Goal: Task Accomplishment & Management: Complete application form

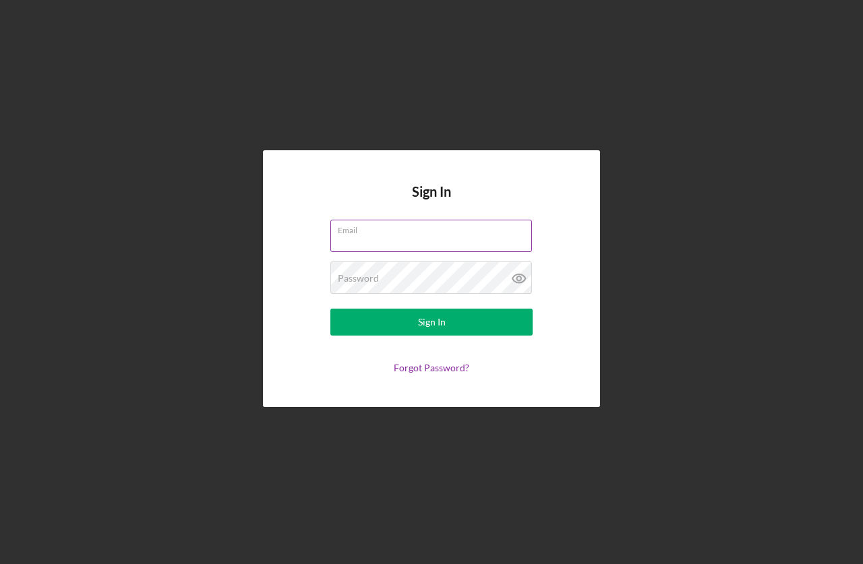
click at [398, 236] on input "Email" at bounding box center [431, 236] width 202 height 32
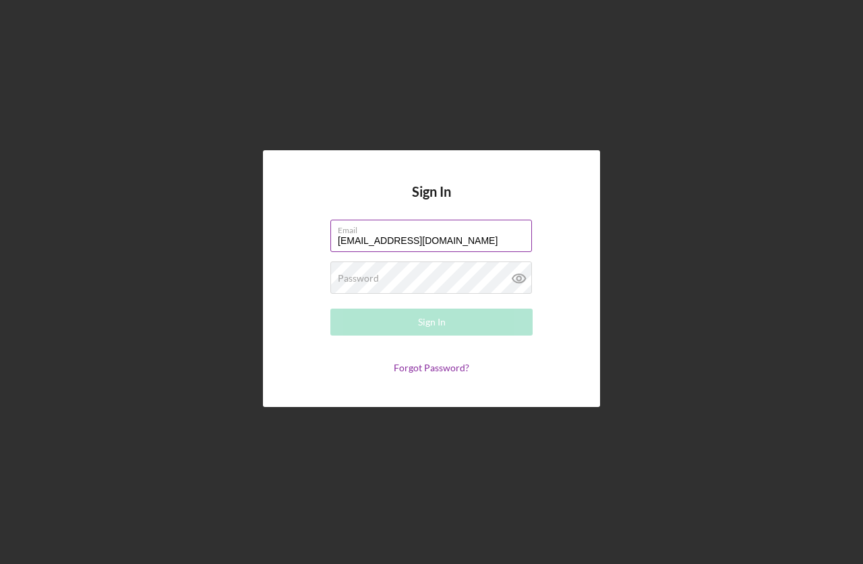
type input "[EMAIL_ADDRESS][DOMAIN_NAME]"
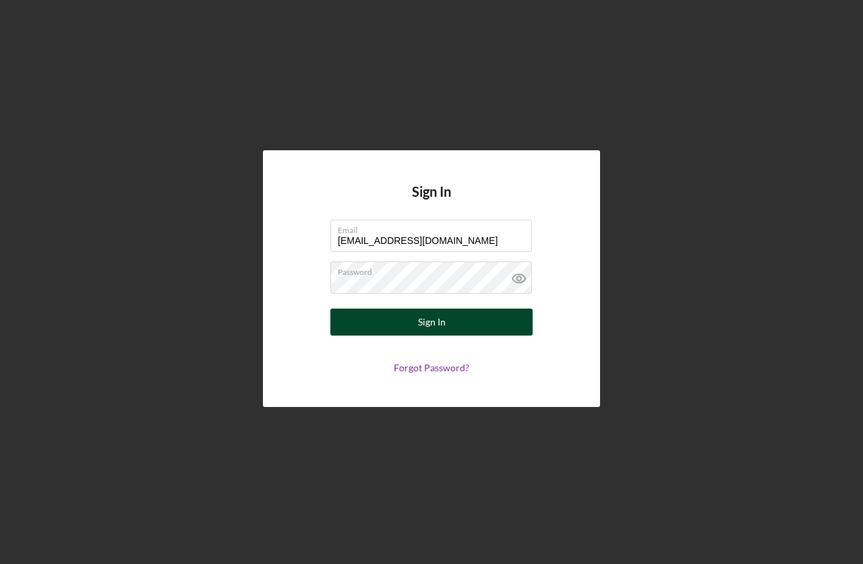
click at [450, 322] on button "Sign In" at bounding box center [431, 322] width 202 height 27
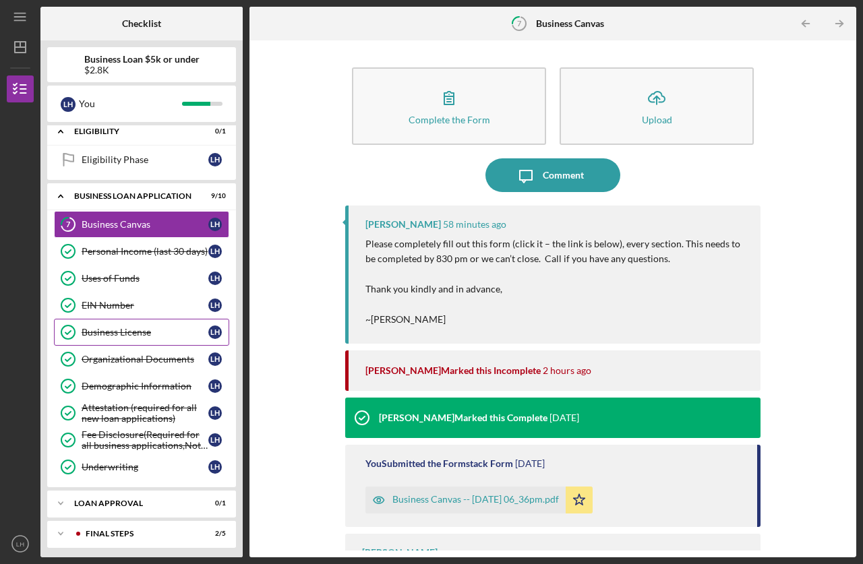
scroll to position [71, 0]
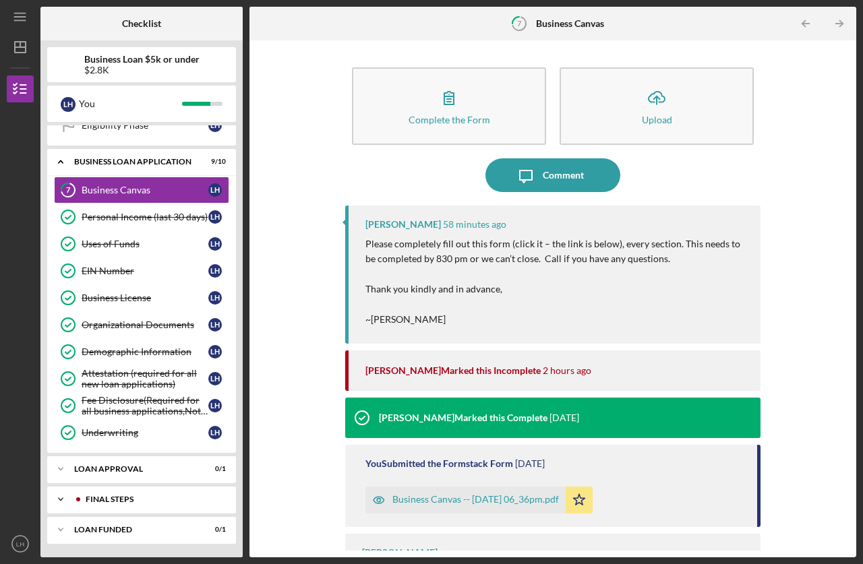
click at [60, 504] on icon "Icon/Expander" at bounding box center [60, 499] width 27 height 27
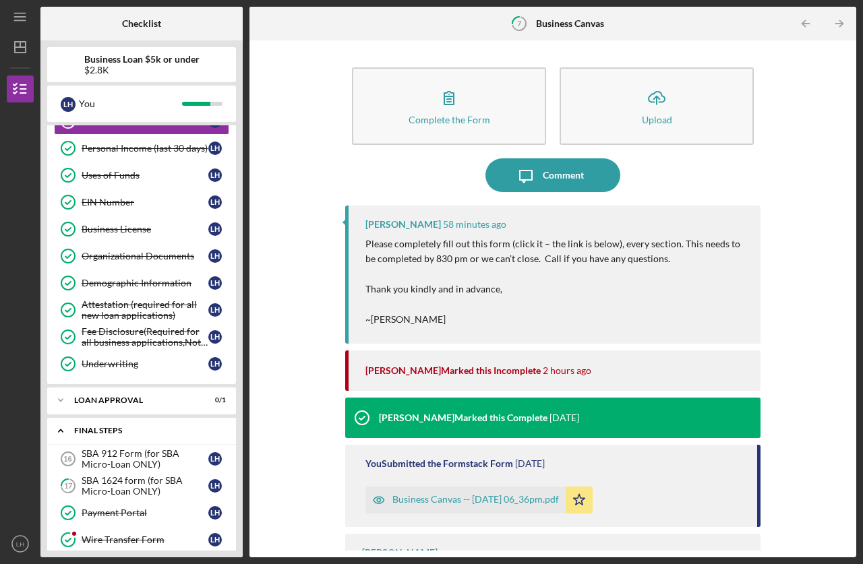
scroll to position [214, 0]
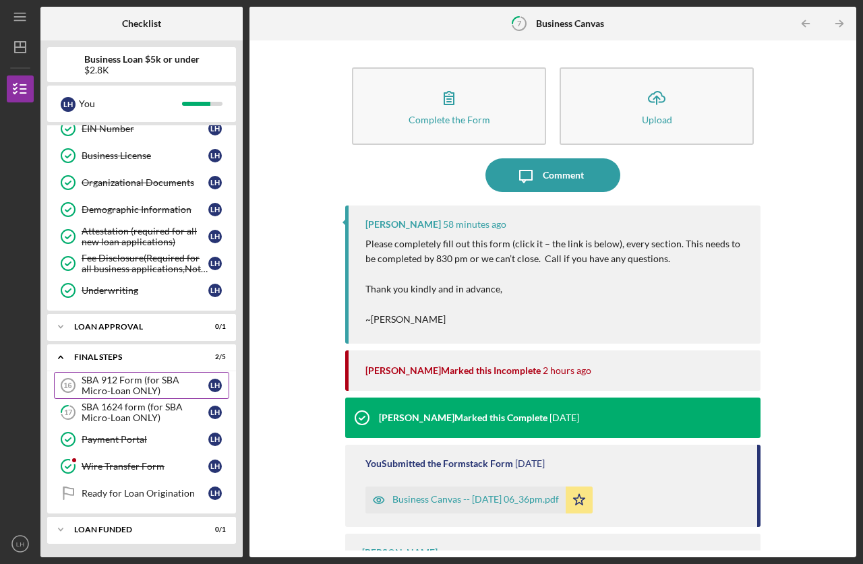
click at [126, 385] on div "SBA 912 Form (for SBA Micro-Loan ONLY)" at bounding box center [145, 386] width 127 height 22
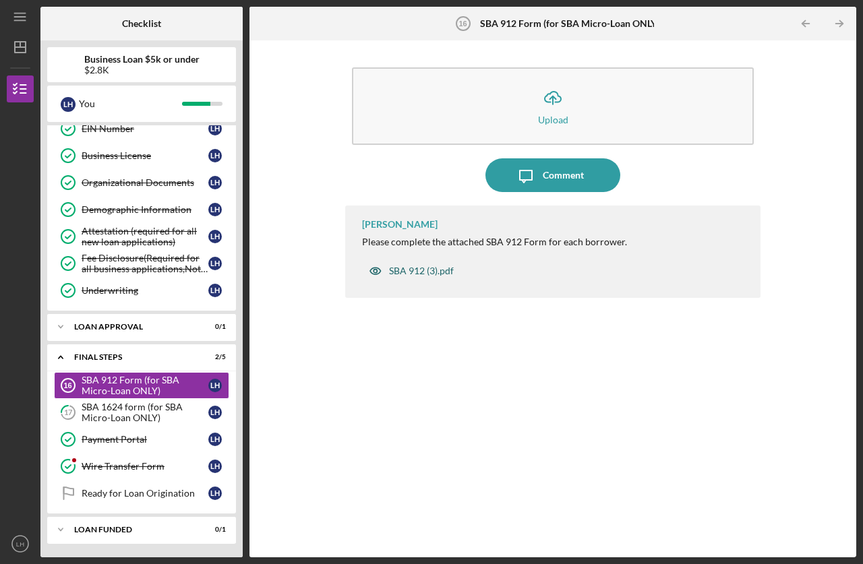
click at [423, 272] on div "SBA 912 (3).pdf" at bounding box center [421, 271] width 65 height 11
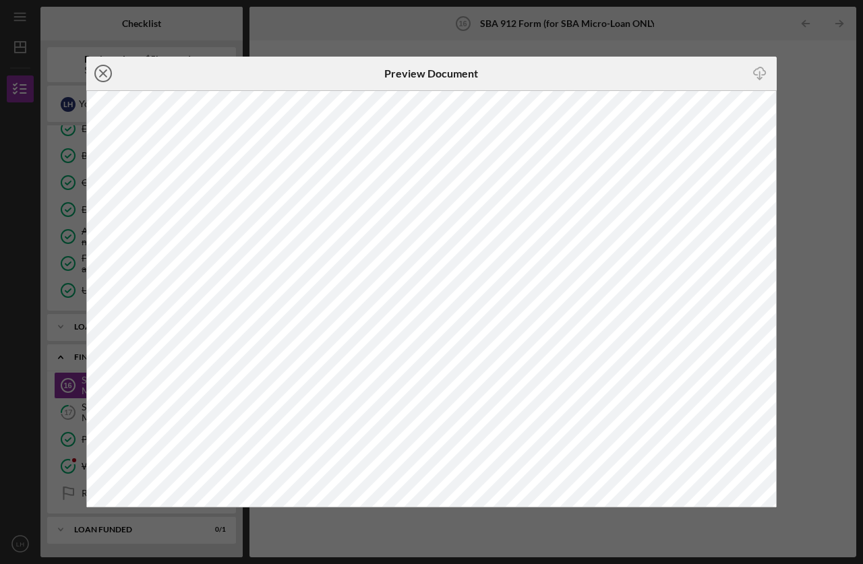
click at [100, 76] on icon "Icon/Close" at bounding box center [103, 74] width 34 height 34
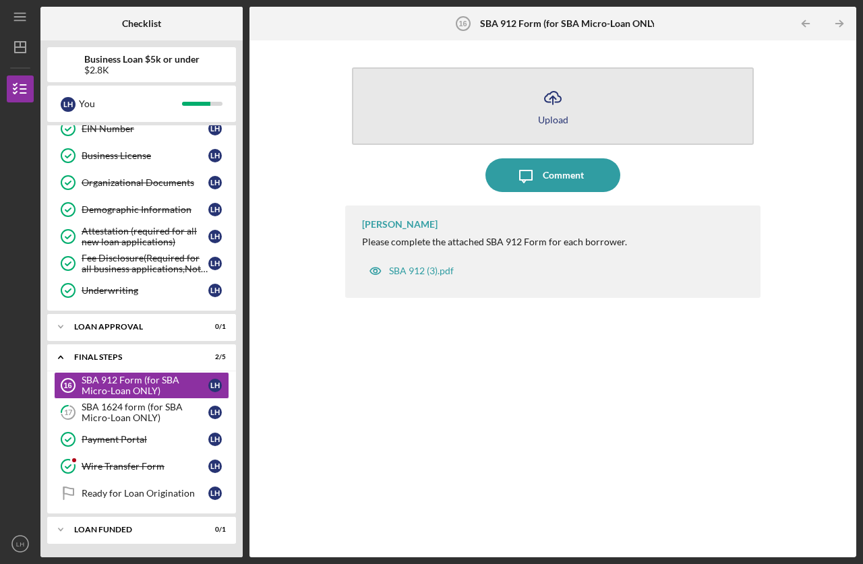
click at [554, 113] on button "Icon/Upload Upload" at bounding box center [553, 106] width 402 height 78
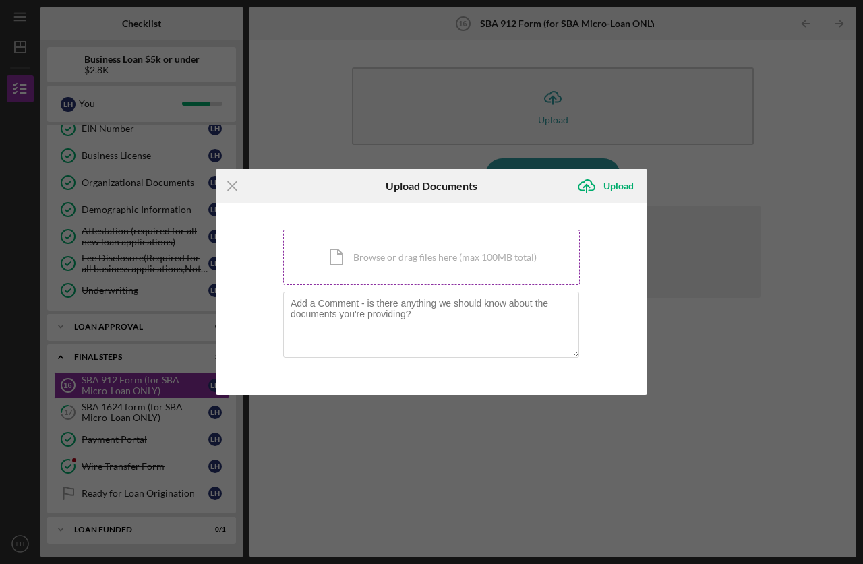
click at [423, 268] on div "Icon/Document Browse or drag files here (max 100MB total) Tap to choose files o…" at bounding box center [431, 257] width 297 height 55
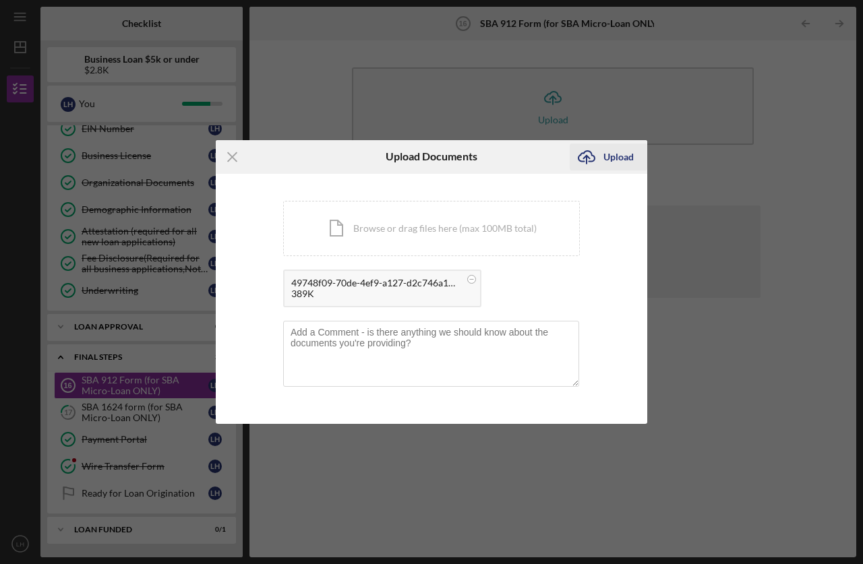
click at [618, 157] on div "Upload" at bounding box center [618, 157] width 30 height 27
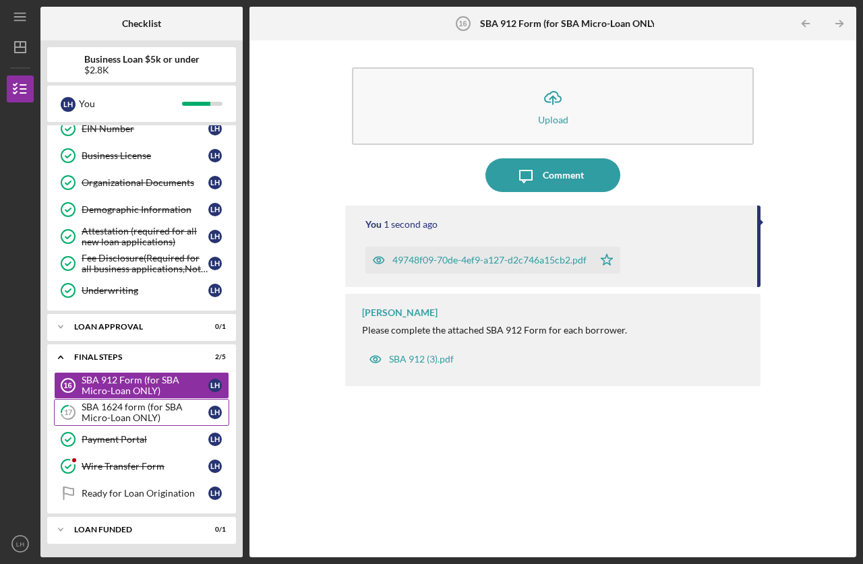
click at [101, 408] on div "SBA 1624 form (for SBA Micro-Loan ONLY)" at bounding box center [145, 413] width 127 height 22
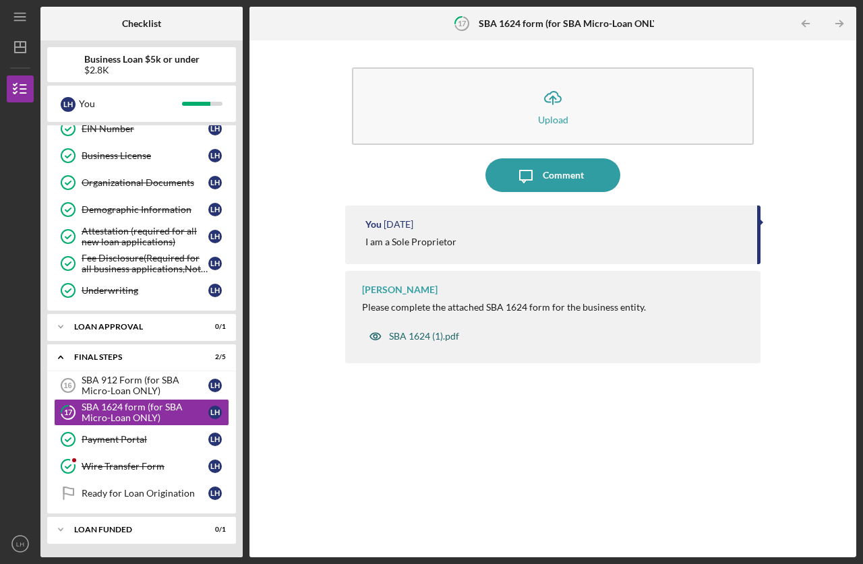
click at [427, 333] on div "SBA 1624 (1).pdf" at bounding box center [424, 336] width 70 height 11
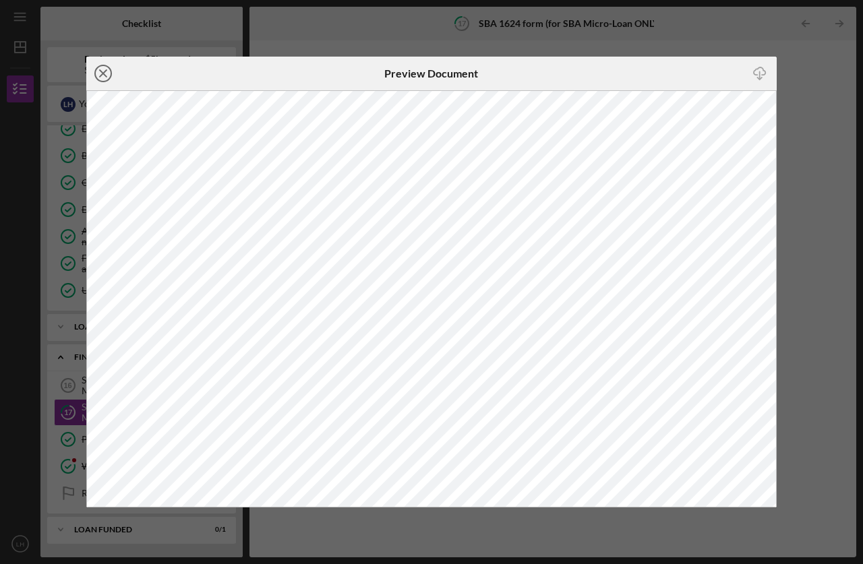
click at [100, 74] on icon "Icon/Close" at bounding box center [103, 74] width 34 height 34
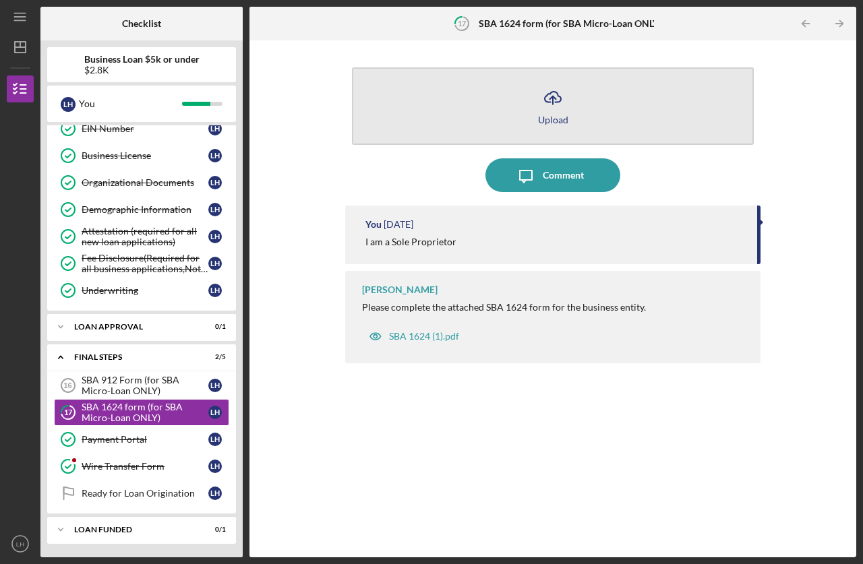
click at [557, 109] on icon "Icon/Upload" at bounding box center [553, 98] width 34 height 34
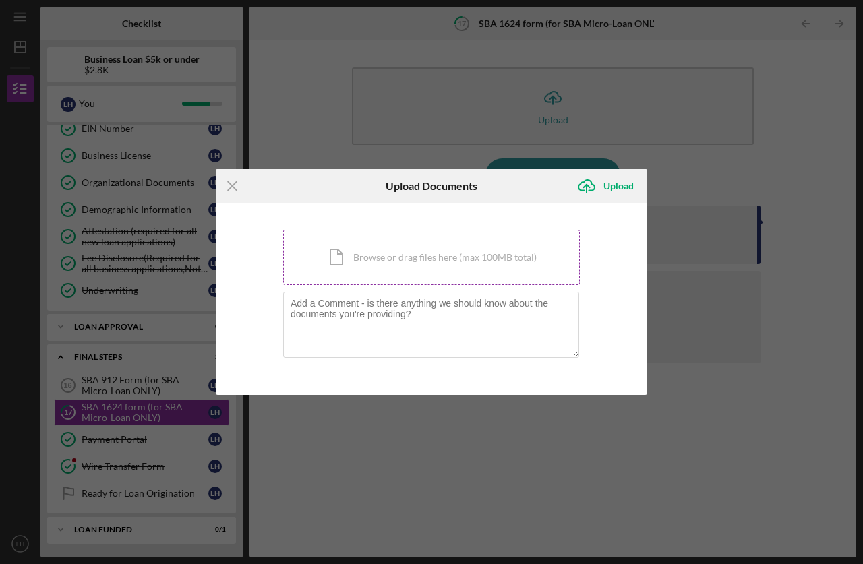
click at [439, 258] on div "Icon/Document Browse or drag files here (max 100MB total) Tap to choose files o…" at bounding box center [431, 257] width 297 height 55
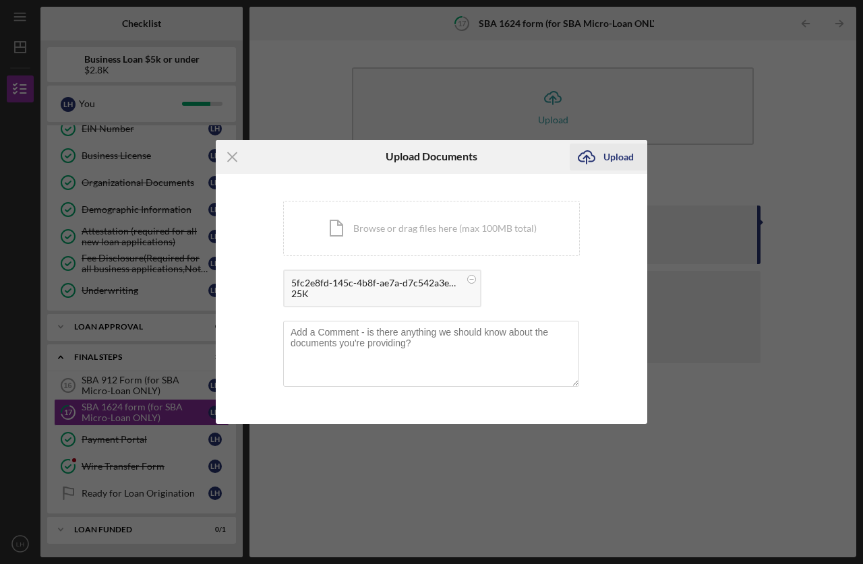
click at [622, 162] on div "Upload" at bounding box center [618, 157] width 30 height 27
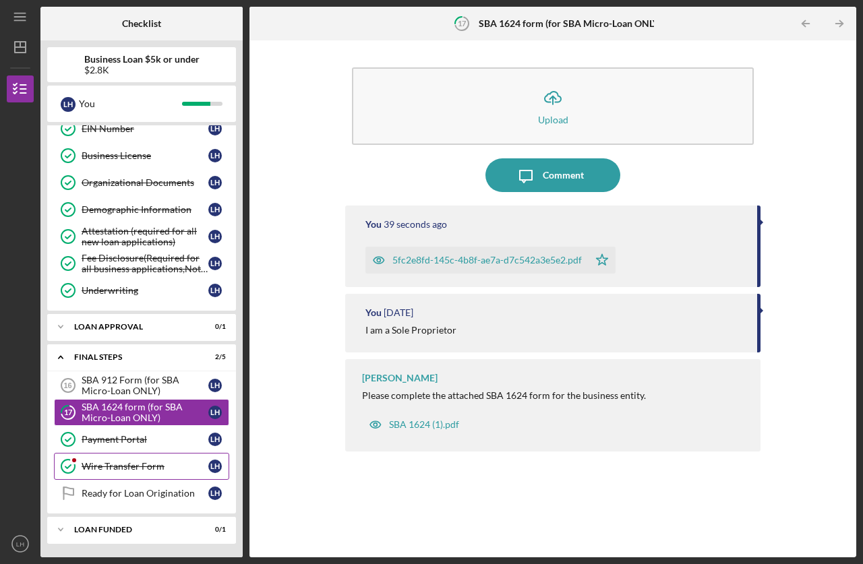
click at [127, 465] on div "Wire Transfer Form" at bounding box center [145, 466] width 127 height 11
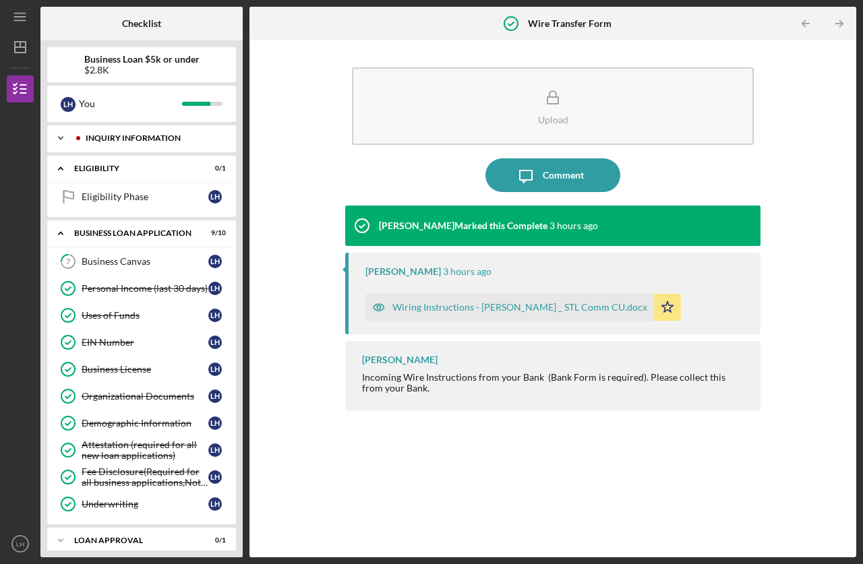
click at [96, 136] on div "INQUIRY INFORMATION" at bounding box center [152, 138] width 133 height 8
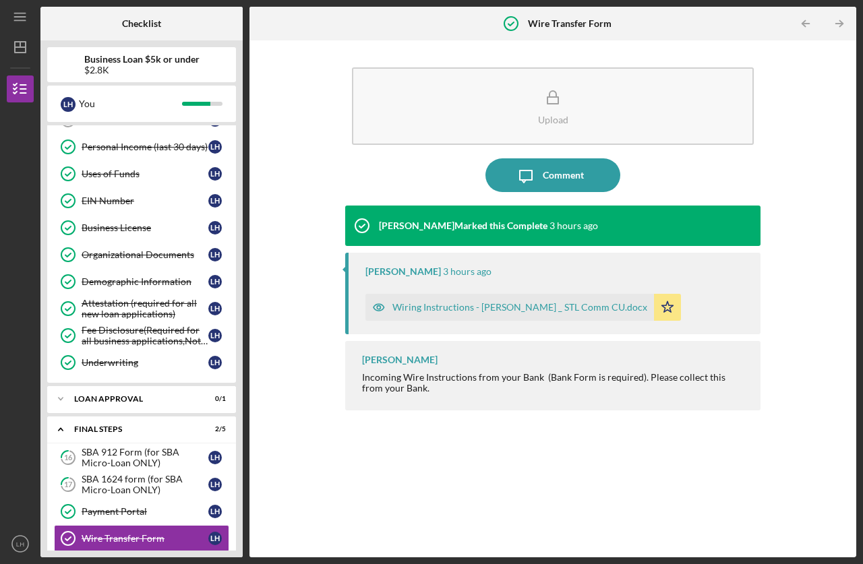
scroll to position [383, 0]
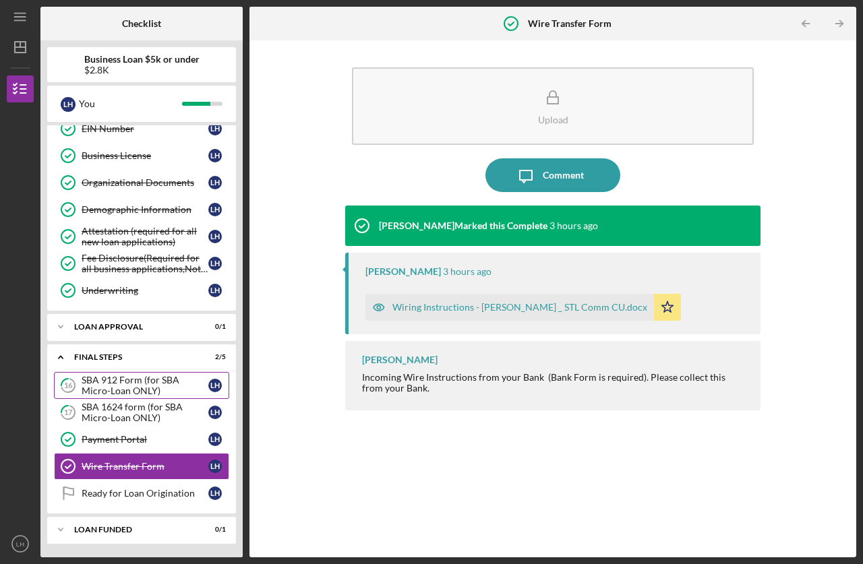
click at [117, 387] on div "SBA 912 Form (for SBA Micro-Loan ONLY)" at bounding box center [145, 386] width 127 height 22
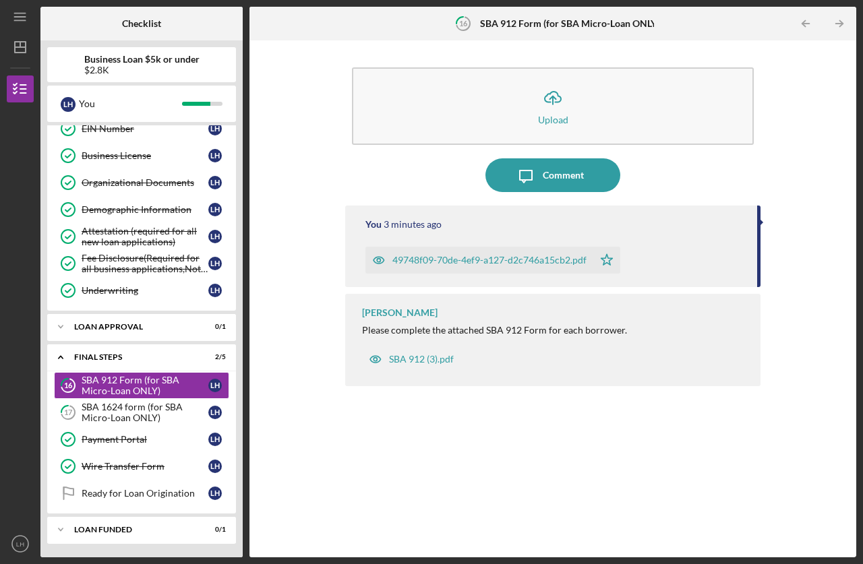
click at [471, 260] on div "49748f09-70de-4ef9-a127-d2c746a15cb2.pdf" at bounding box center [489, 260] width 194 height 11
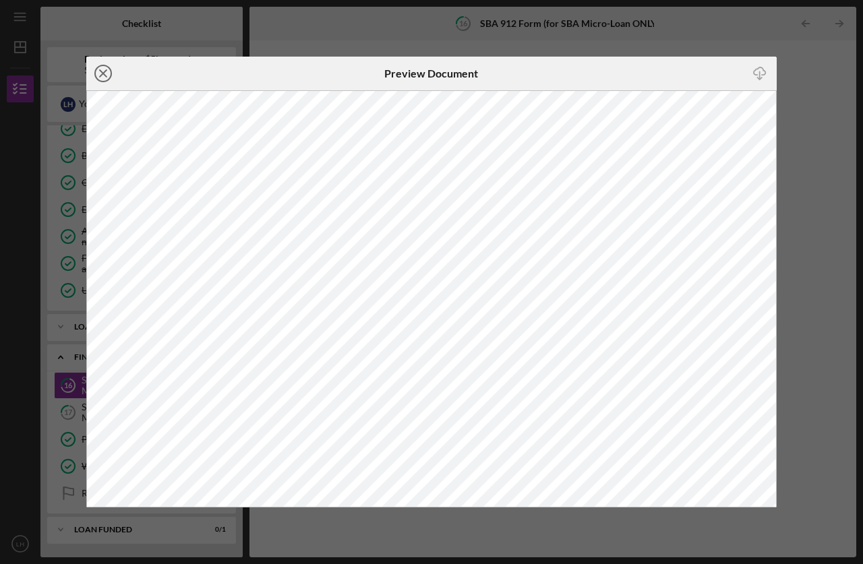
click at [98, 72] on icon "Icon/Close" at bounding box center [103, 74] width 34 height 34
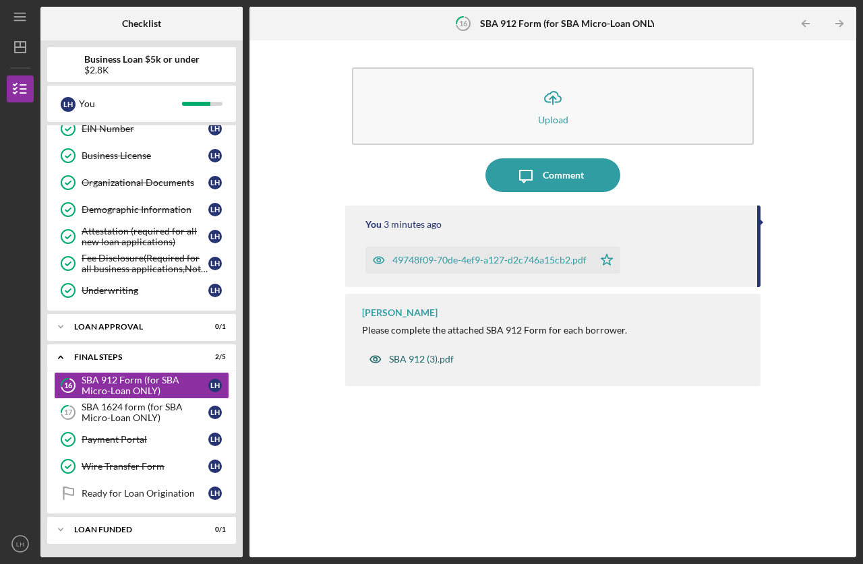
click at [422, 359] on div "SBA 912 (3).pdf" at bounding box center [421, 359] width 65 height 11
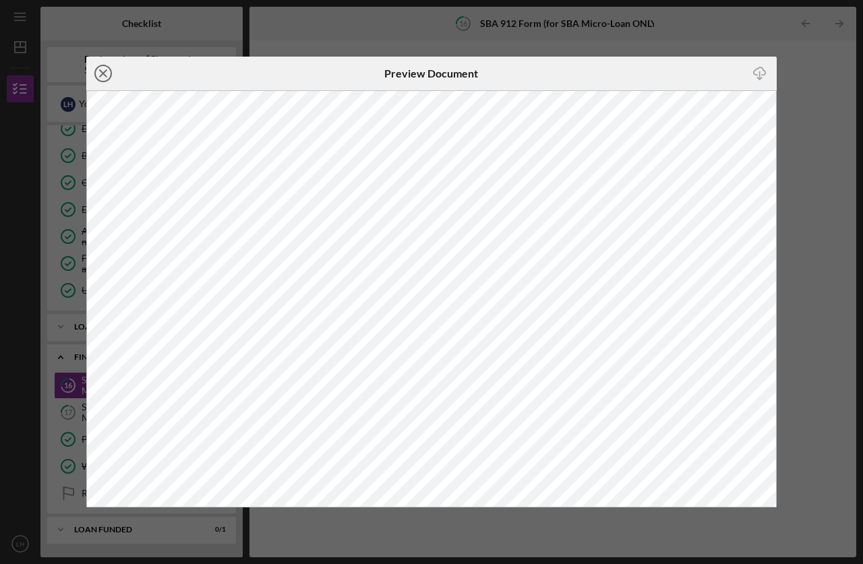
click at [107, 73] on icon "Icon/Close" at bounding box center [103, 74] width 34 height 34
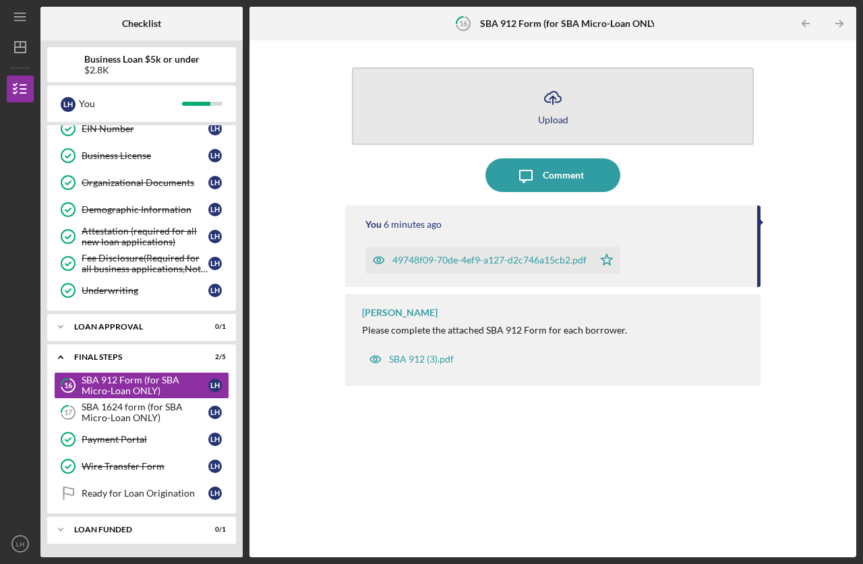
click at [560, 107] on icon "Icon/Upload" at bounding box center [553, 98] width 34 height 34
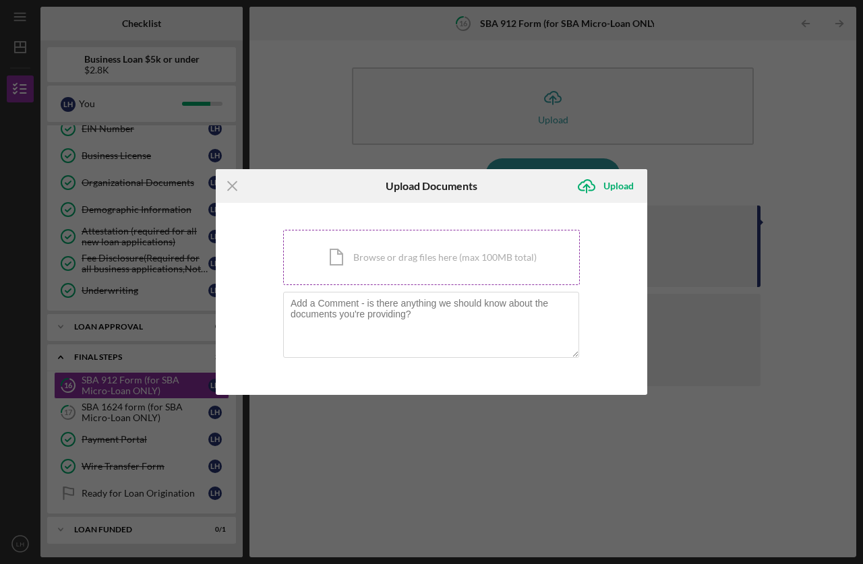
click at [423, 260] on div "Icon/Document Browse or drag files here (max 100MB total) Tap to choose files o…" at bounding box center [431, 257] width 297 height 55
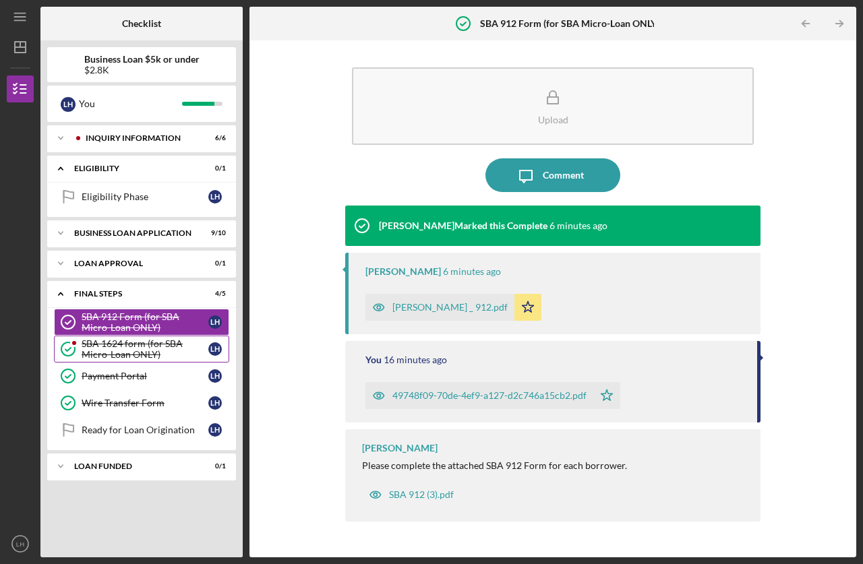
click at [113, 350] on div "SBA 1624 form (for SBA Micro-Loan ONLY)" at bounding box center [145, 349] width 127 height 22
